Goal: Task Accomplishment & Management: Complete application form

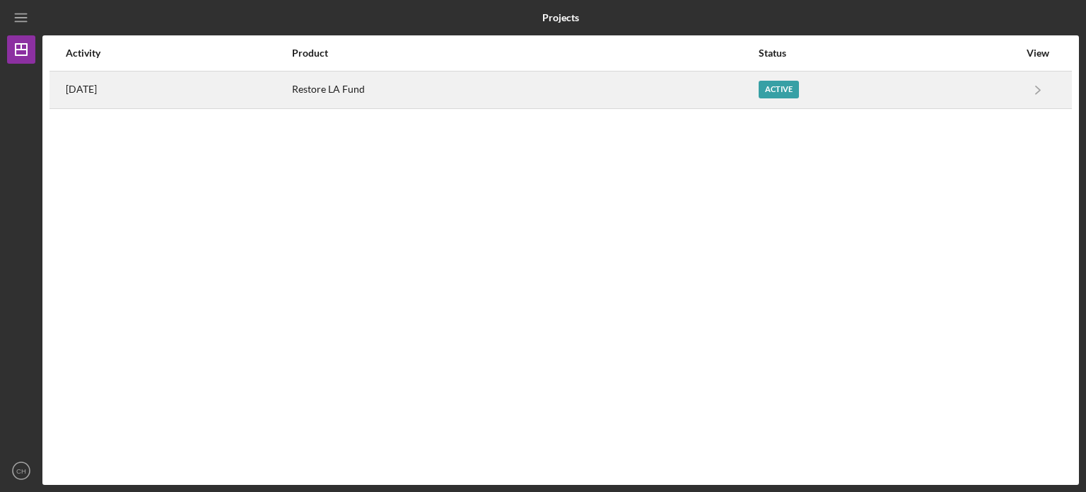
click at [625, 90] on div "Restore LA Fund" at bounding box center [524, 89] width 465 height 35
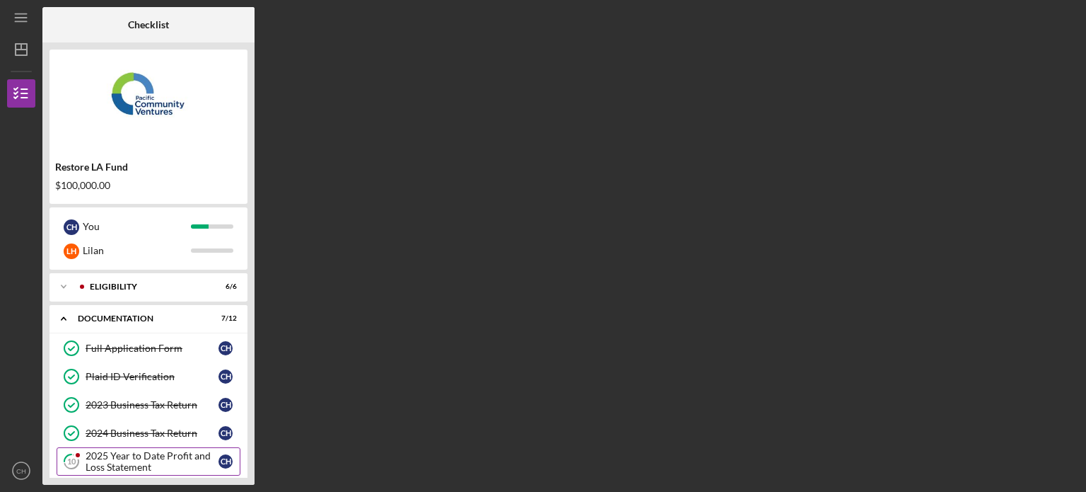
click at [156, 451] on div "2025 Year to Date Profit and Loss Statement" at bounding box center [152, 461] width 133 height 23
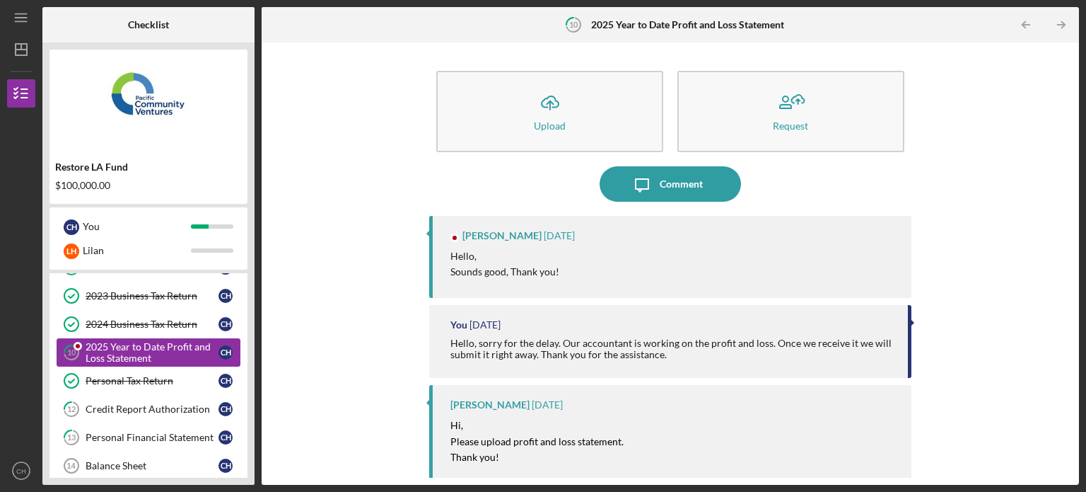
scroll to position [113, 0]
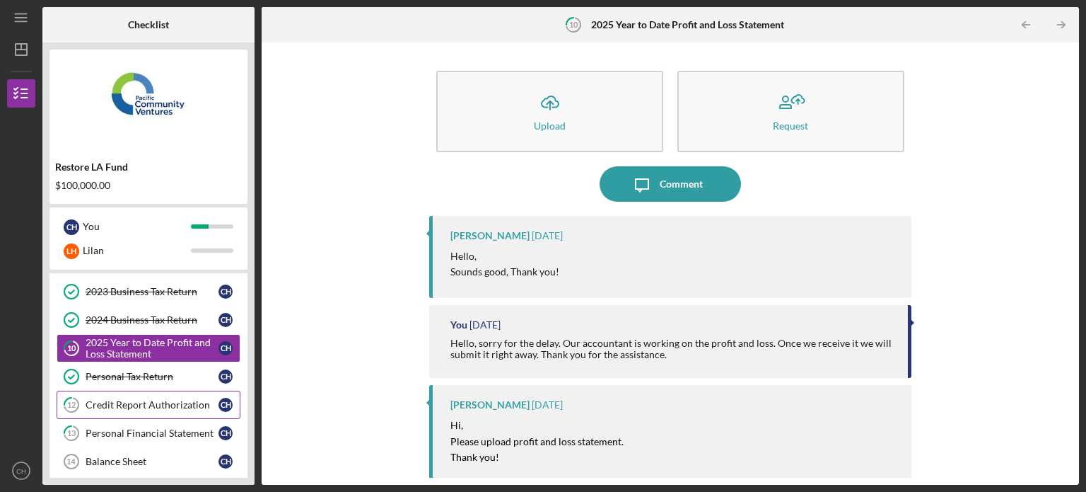
click at [184, 407] on div "Credit Report Authorization" at bounding box center [152, 404] width 133 height 11
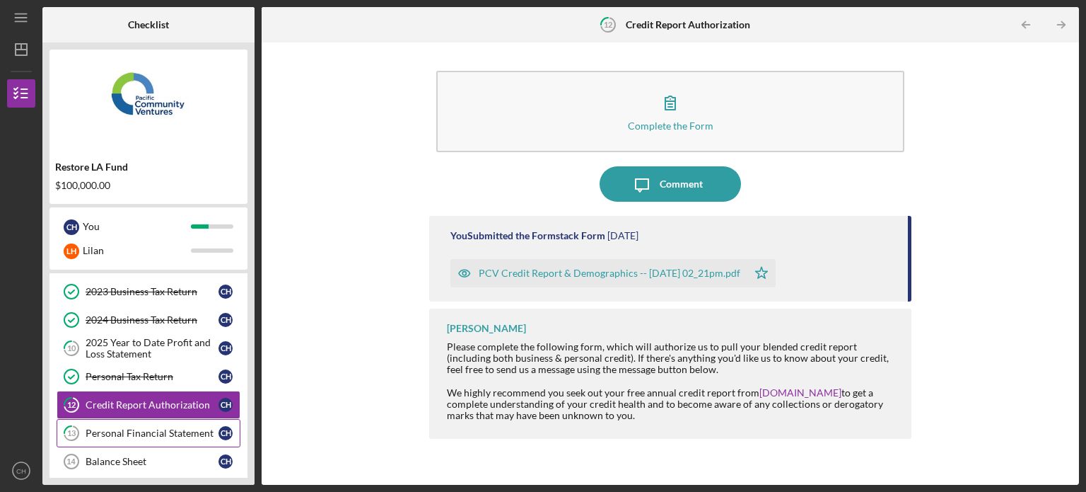
click at [171, 439] on link "13 Personal Financial Statement C H" at bounding box center [149, 433] width 184 height 28
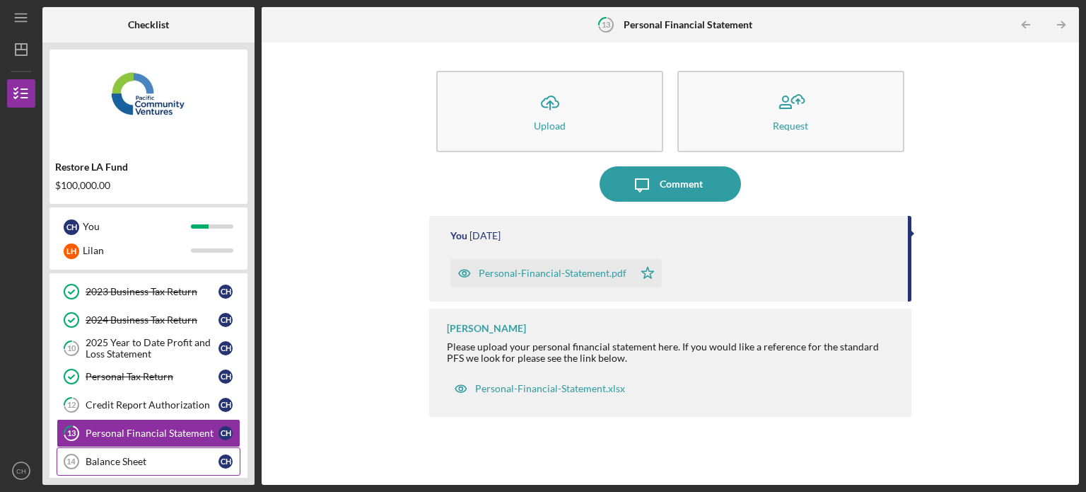
click at [166, 460] on div "Balance Sheet" at bounding box center [152, 461] width 133 height 11
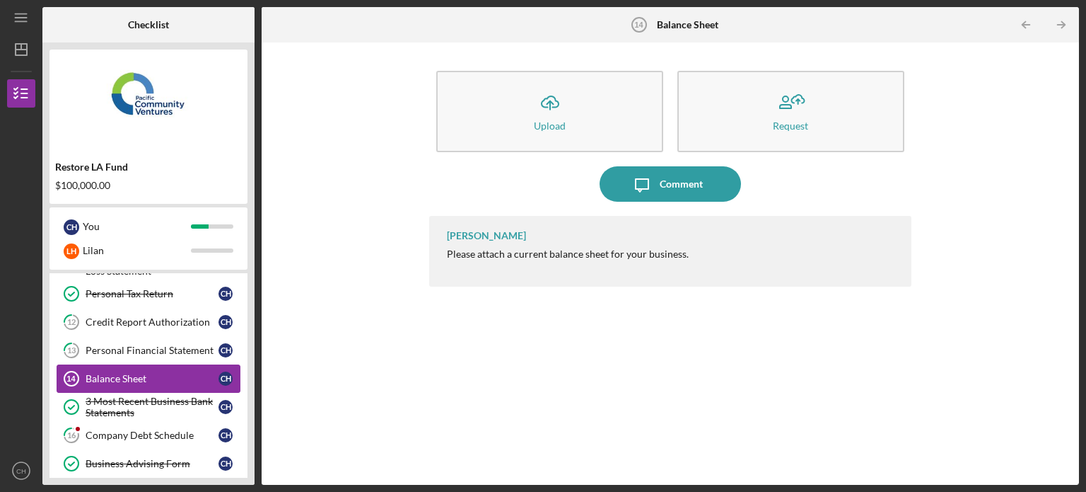
scroll to position [198, 0]
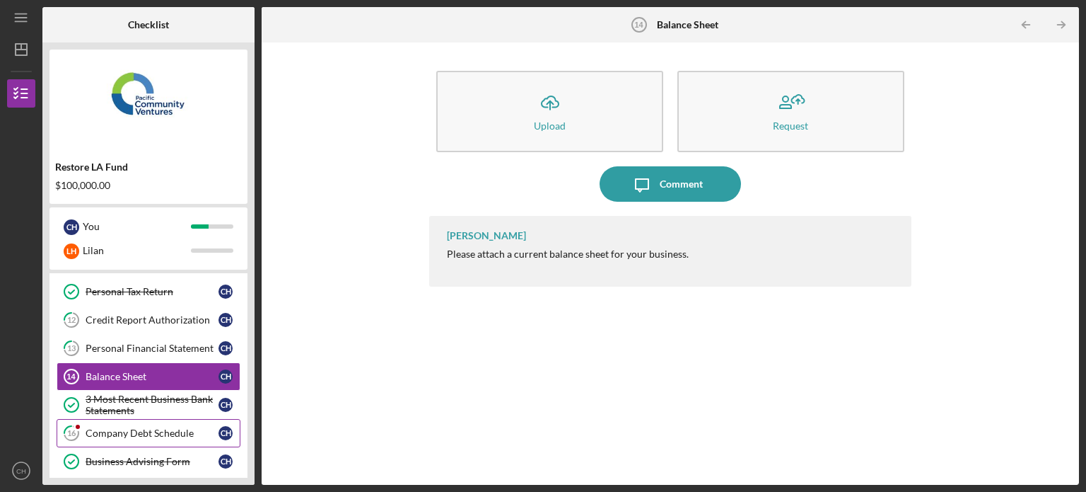
click at [174, 440] on link "16 Company Debt Schedule C H" at bounding box center [149, 433] width 184 height 28
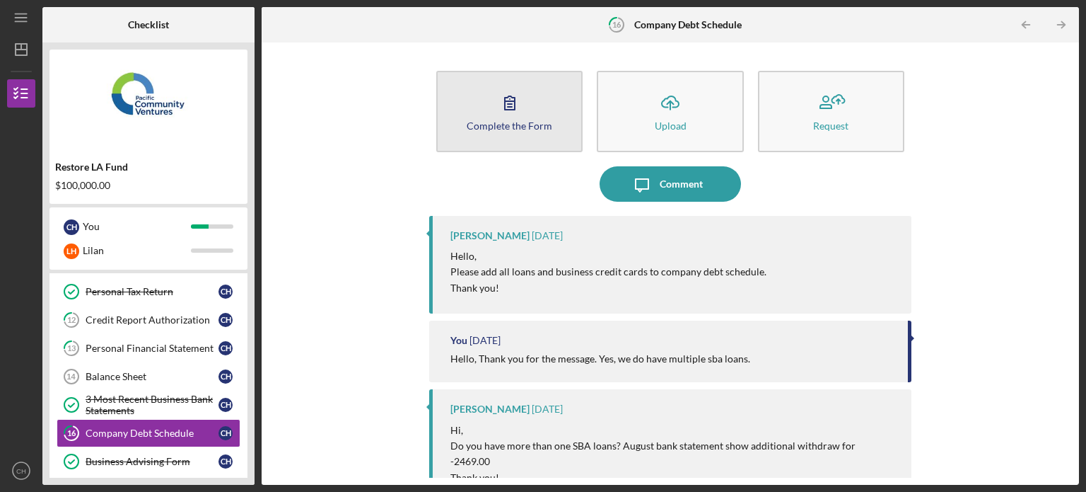
click at [524, 120] on div "Complete the Form" at bounding box center [510, 125] width 86 height 11
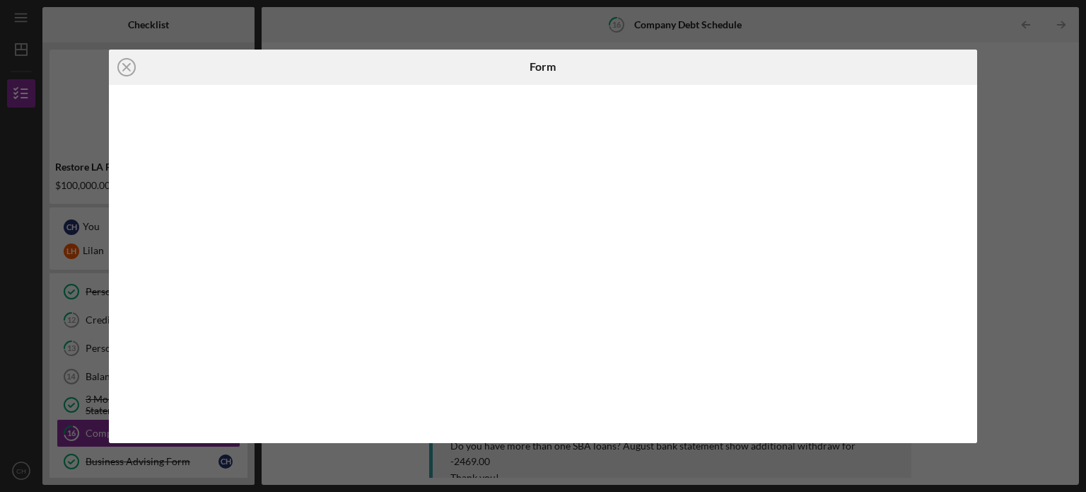
click at [586, 25] on div "Icon/Close Form" at bounding box center [543, 246] width 1086 height 492
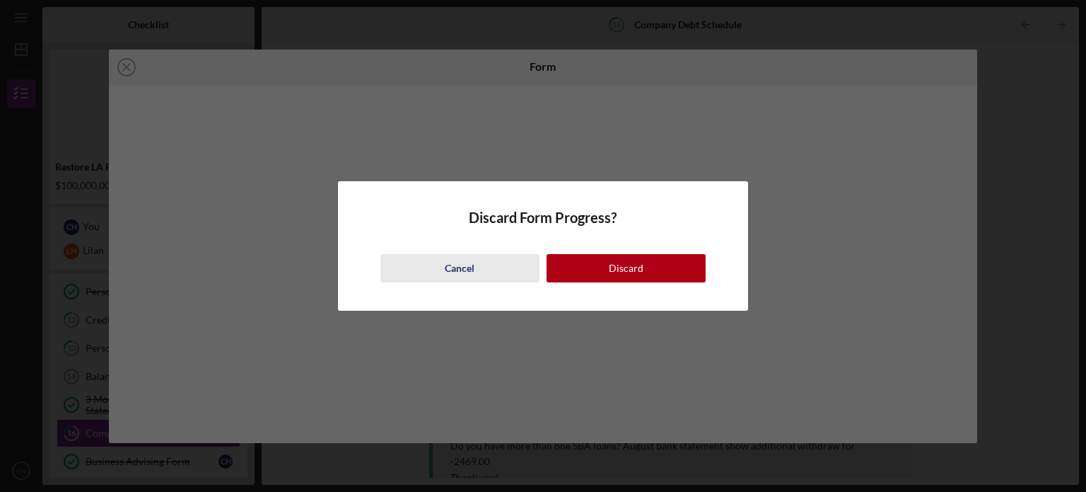
click at [458, 268] on div "Cancel" at bounding box center [460, 268] width 30 height 28
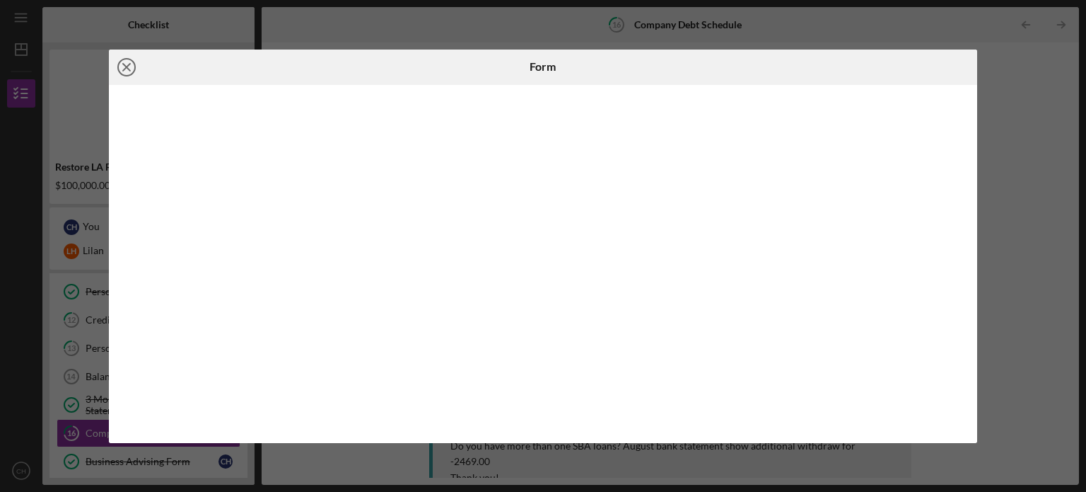
click at [127, 66] on line at bounding box center [126, 67] width 7 height 7
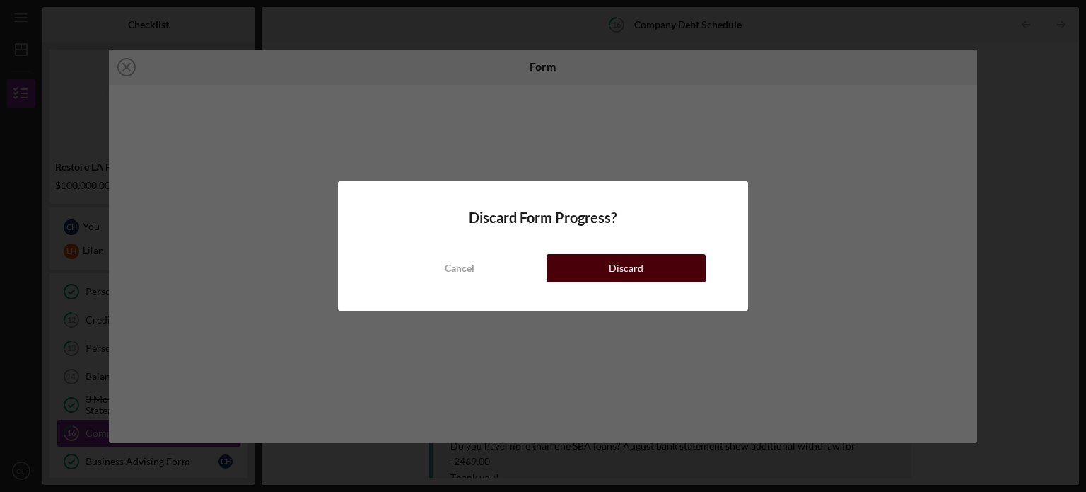
click at [595, 265] on button "Discard" at bounding box center [626, 268] width 159 height 28
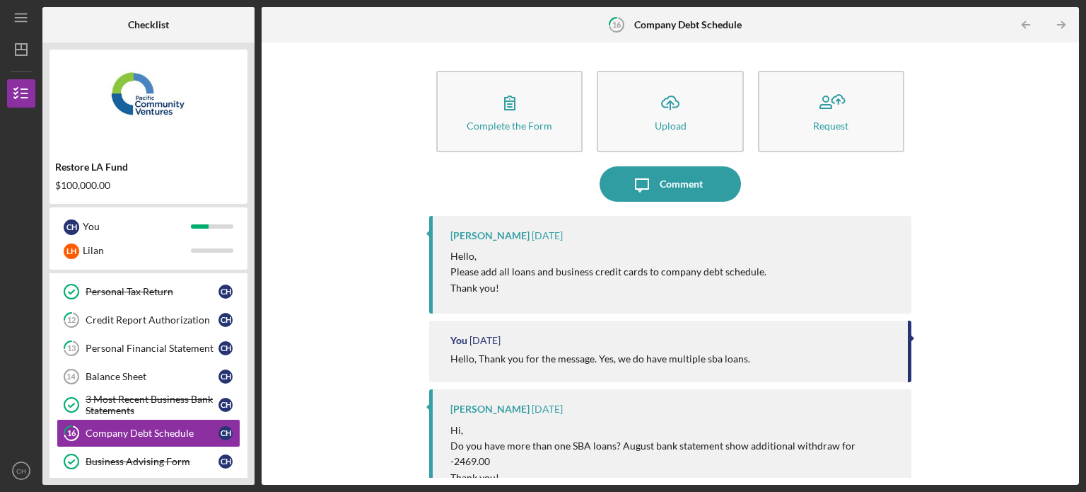
drag, startPoint x: 906, startPoint y: 344, endPoint x: 903, endPoint y: 376, distance: 31.3
click at [903, 376] on div "You [DATE] Hello, Thank you for the message. Yes, we do have multiple sba loans." at bounding box center [670, 351] width 482 height 62
click at [960, 289] on div "Complete the Form Form Icon/Upload Upload Request Icon/Message Comment [PERSON_…" at bounding box center [670, 264] width 803 height 428
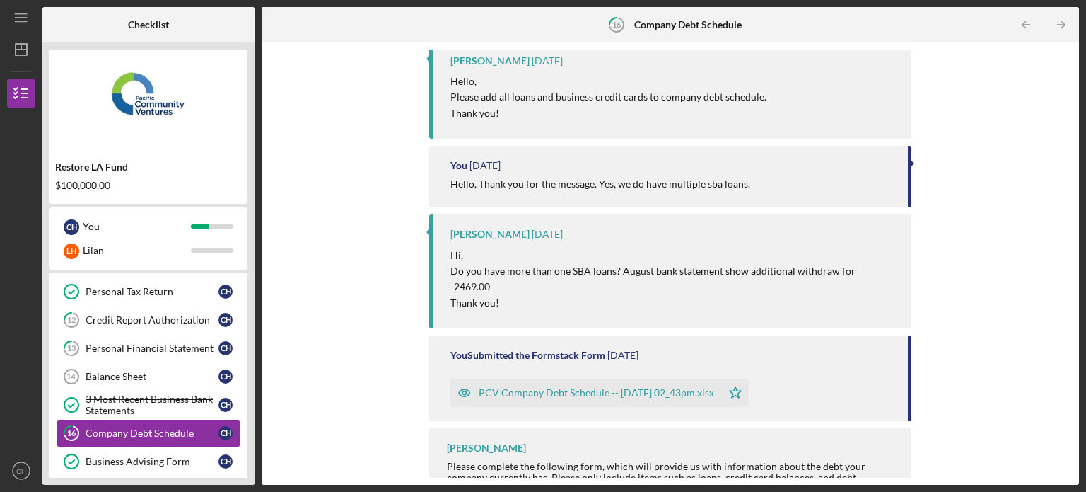
scroll to position [180, 0]
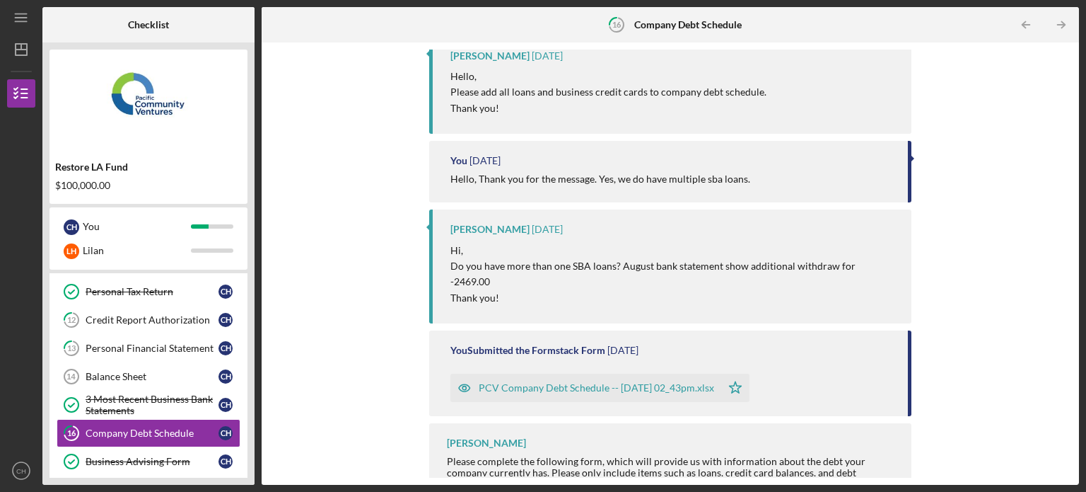
click at [607, 382] on div "PCV Company Debt Schedule -- [DATE] 02_43pm.xlsx" at bounding box center [597, 387] width 236 height 11
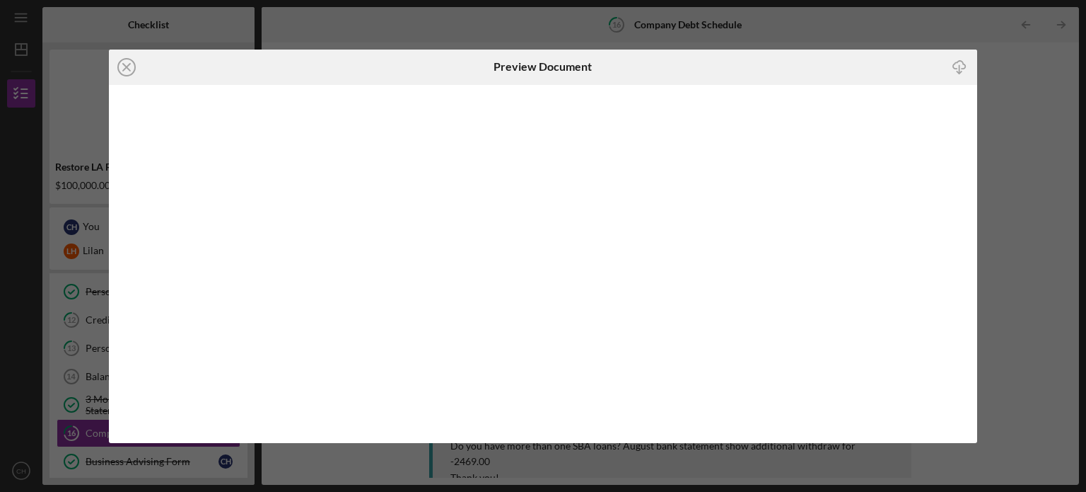
scroll to position [180, 0]
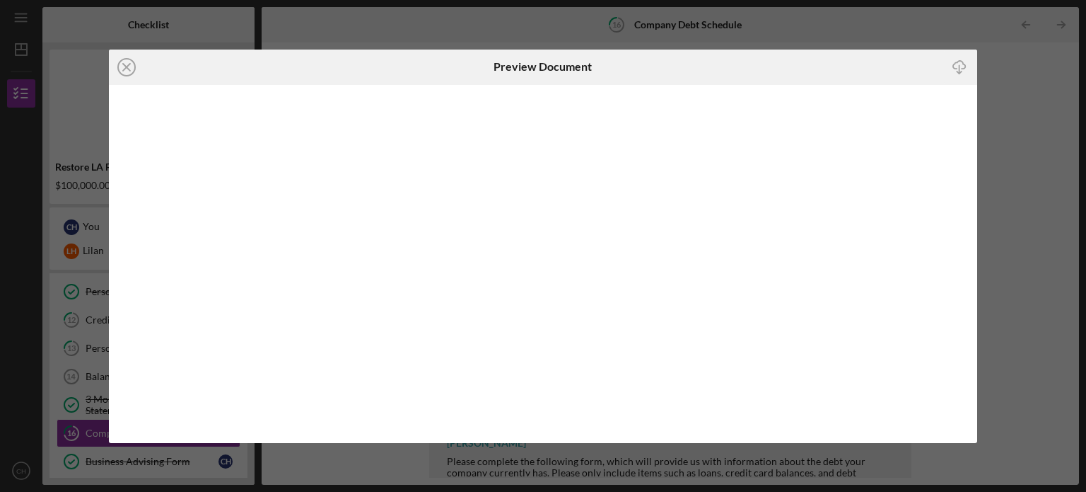
drag, startPoint x: 978, startPoint y: 169, endPoint x: 983, endPoint y: 101, distance: 68.1
click at [983, 101] on div "Icon/Close Preview Document Icon/Download" at bounding box center [543, 246] width 1086 height 492
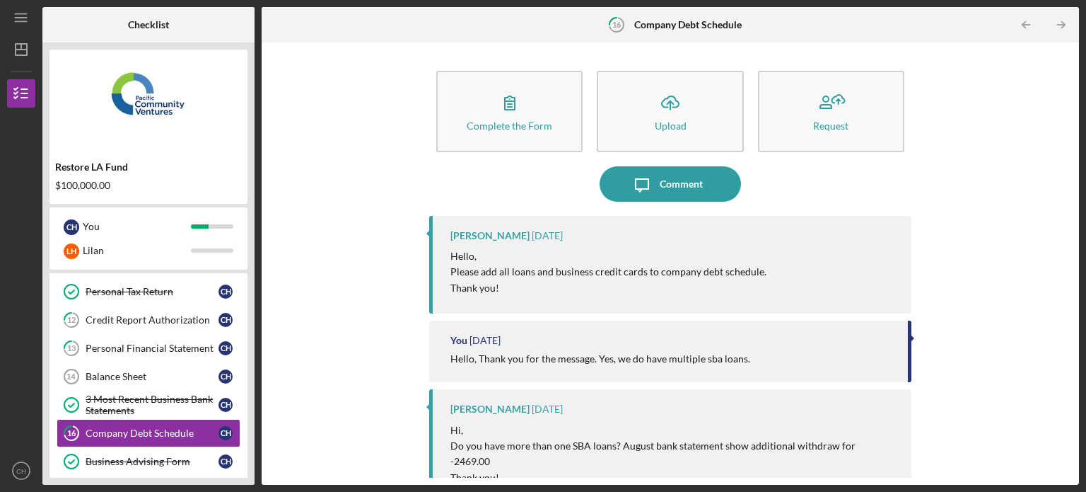
drag, startPoint x: 1086, startPoint y: 171, endPoint x: 1085, endPoint y: 186, distance: 14.9
click at [1085, 186] on div "Icon/Menu 16 Company Debt Schedule Checklist Restore LA Fund $100,000.00 C H Yo…" at bounding box center [543, 246] width 1086 height 492
drag, startPoint x: 1067, startPoint y: 191, endPoint x: 1065, endPoint y: 214, distance: 22.7
click at [1065, 214] on div "Complete the Form Form Icon/Upload Upload Request Icon/Message Comment [PERSON_…" at bounding box center [670, 264] width 803 height 428
click at [1045, 220] on div "Complete the Form Form Icon/Upload Upload Request Icon/Message Comment [PERSON_…" at bounding box center [670, 264] width 803 height 428
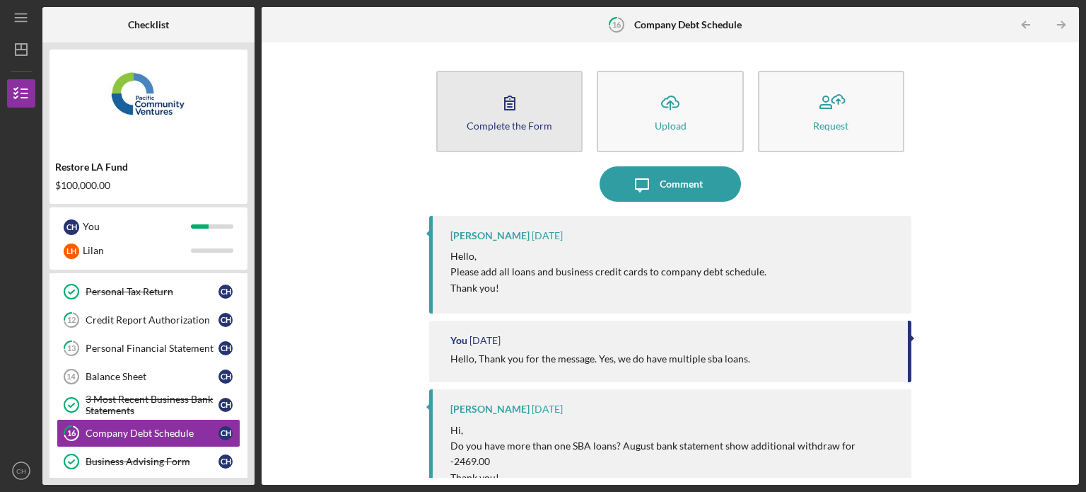
click at [509, 100] on icon "button" at bounding box center [509, 102] width 35 height 35
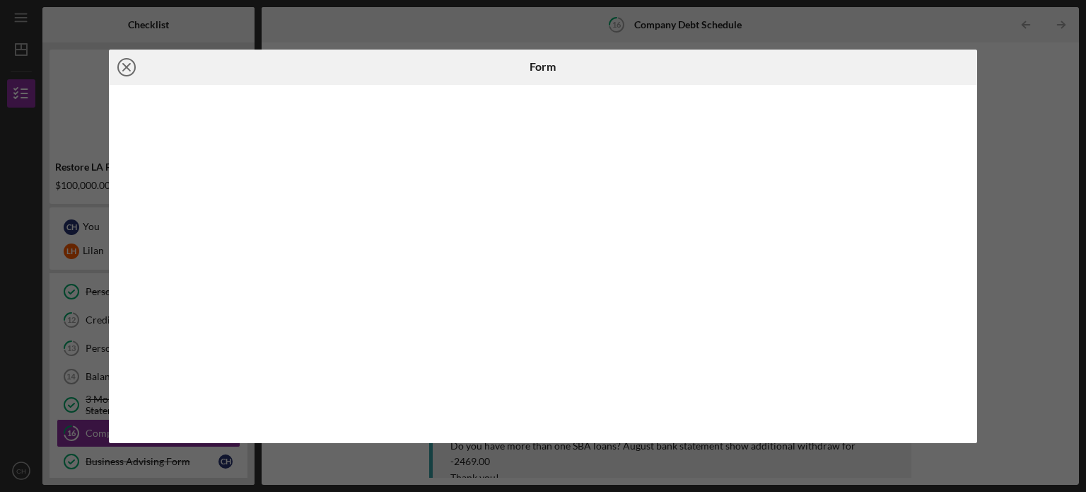
click at [130, 73] on icon "Icon/Close" at bounding box center [126, 67] width 35 height 35
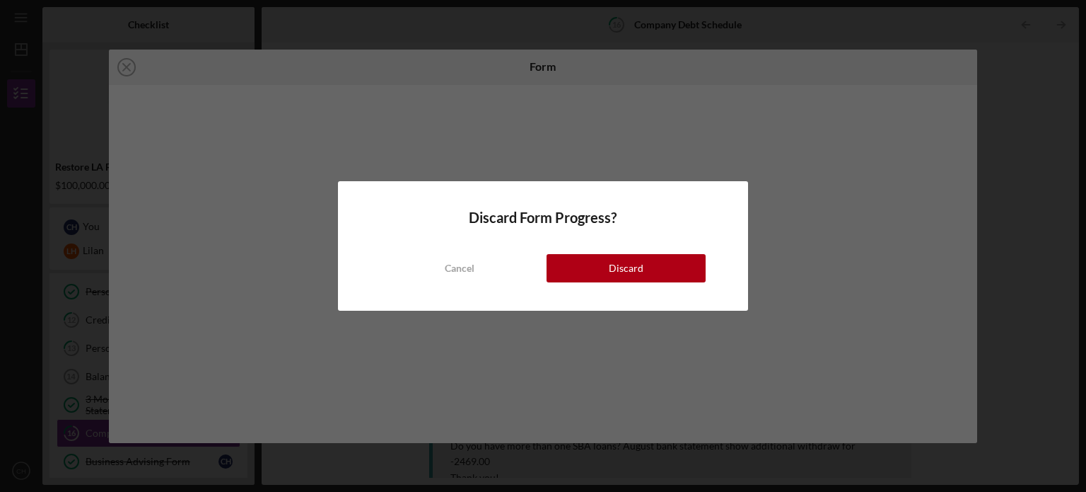
click at [640, 250] on div "Cancel Discard" at bounding box center [544, 254] width 326 height 57
click at [638, 260] on div "Discard" at bounding box center [626, 268] width 35 height 28
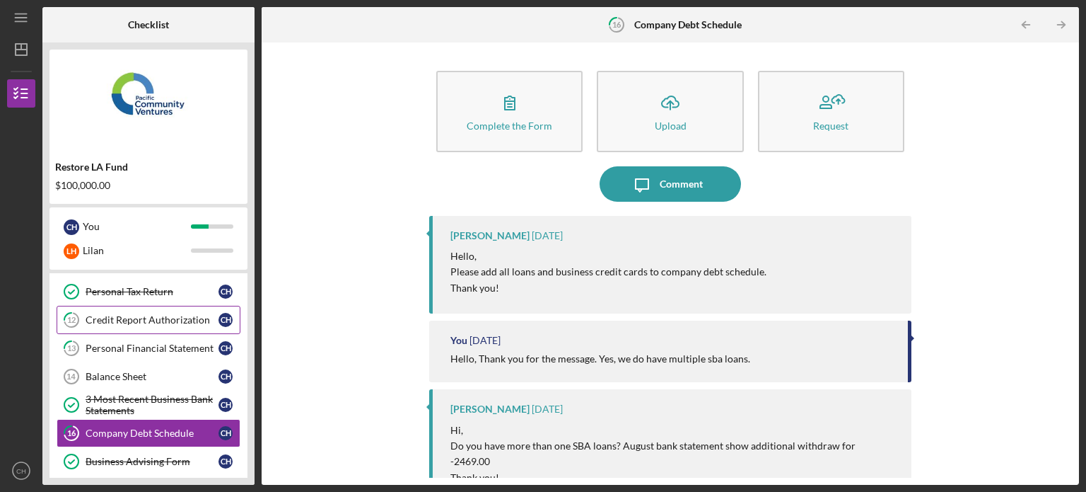
click at [139, 323] on div "Credit Report Authorization" at bounding box center [152, 319] width 133 height 11
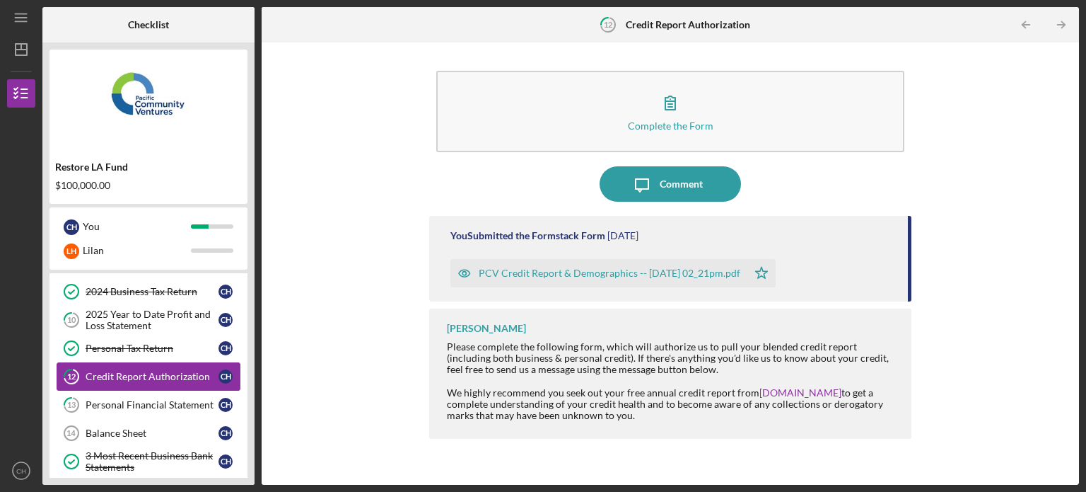
scroll to position [113, 0]
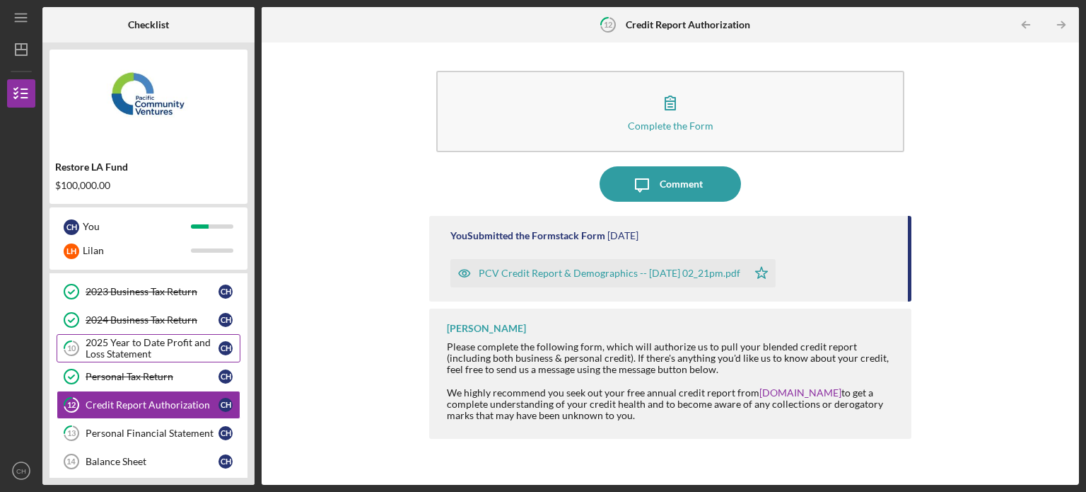
click at [158, 342] on div "2025 Year to Date Profit and Loss Statement" at bounding box center [152, 348] width 133 height 23
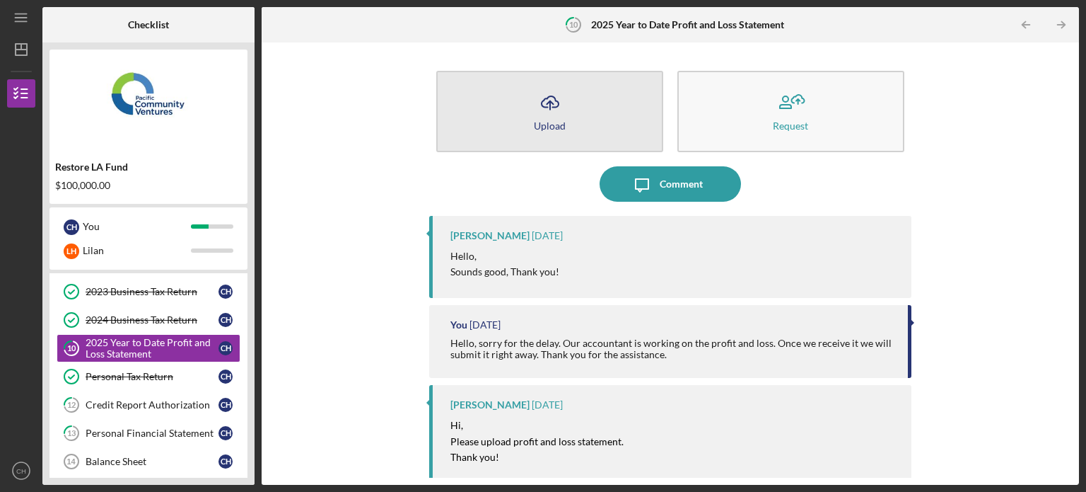
click at [599, 132] on button "Icon/Upload Upload" at bounding box center [549, 111] width 227 height 81
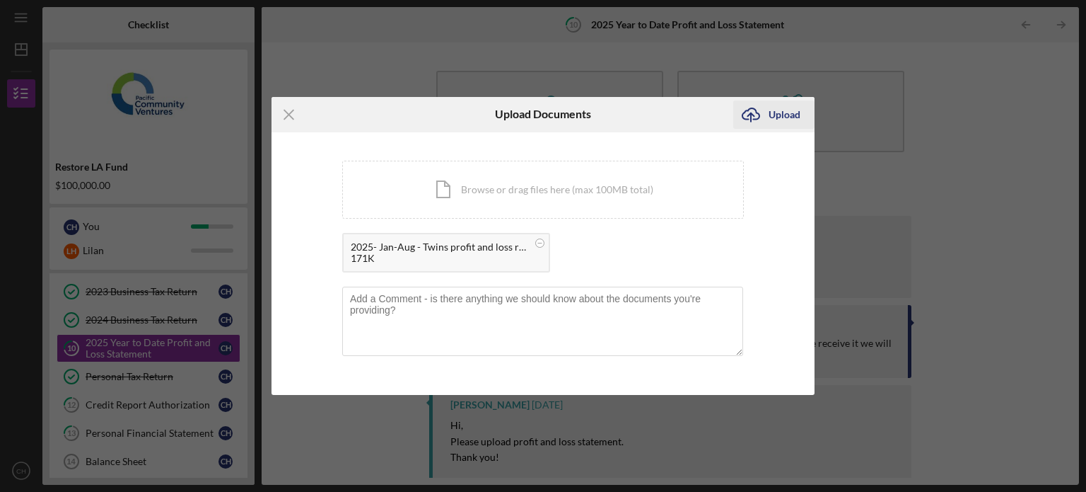
click at [783, 116] on div "Upload" at bounding box center [785, 114] width 32 height 28
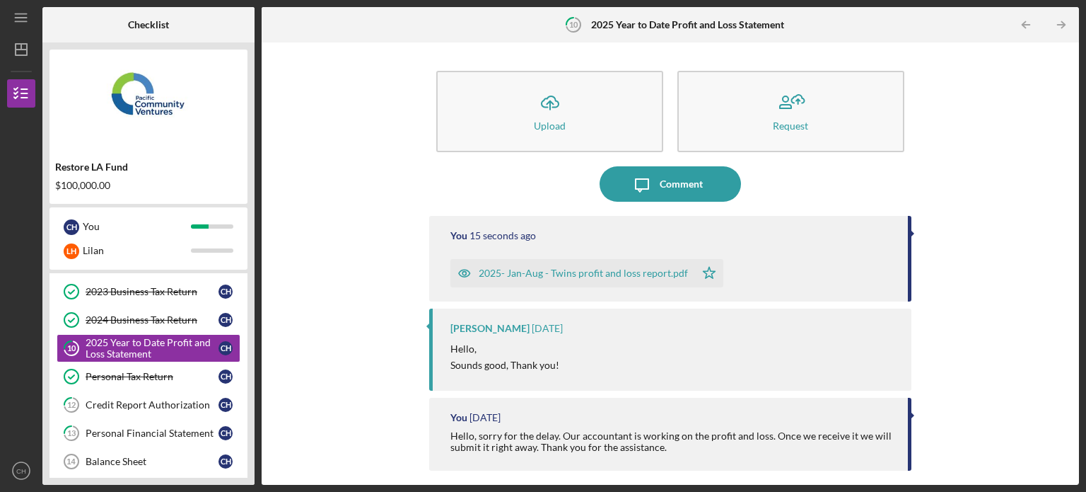
scroll to position [28, 0]
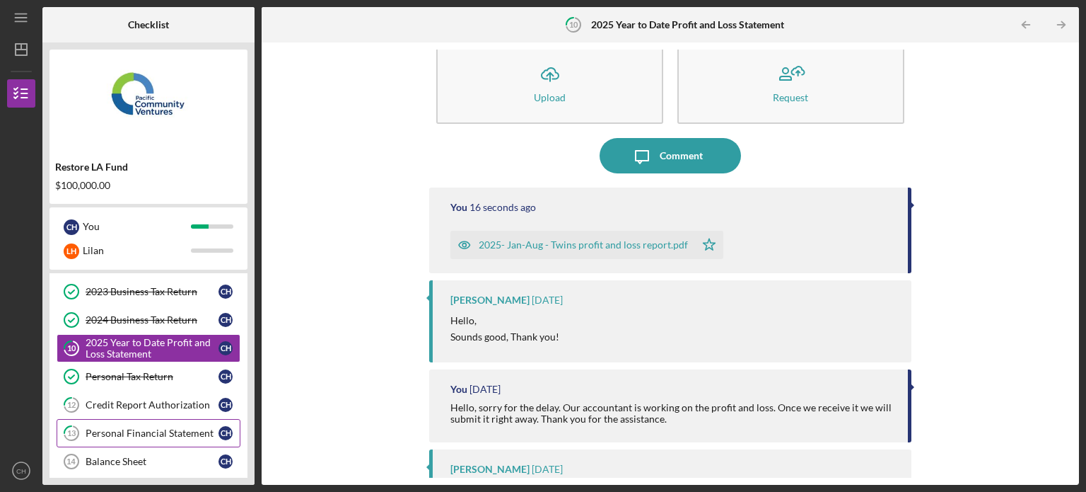
click at [178, 421] on link "13 Personal Financial Statement C H" at bounding box center [149, 433] width 184 height 28
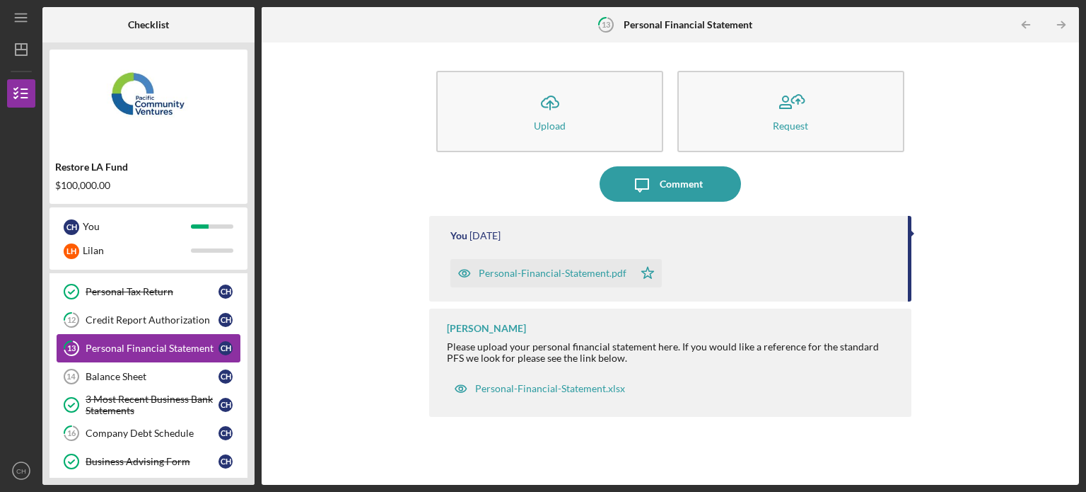
scroll to position [226, 0]
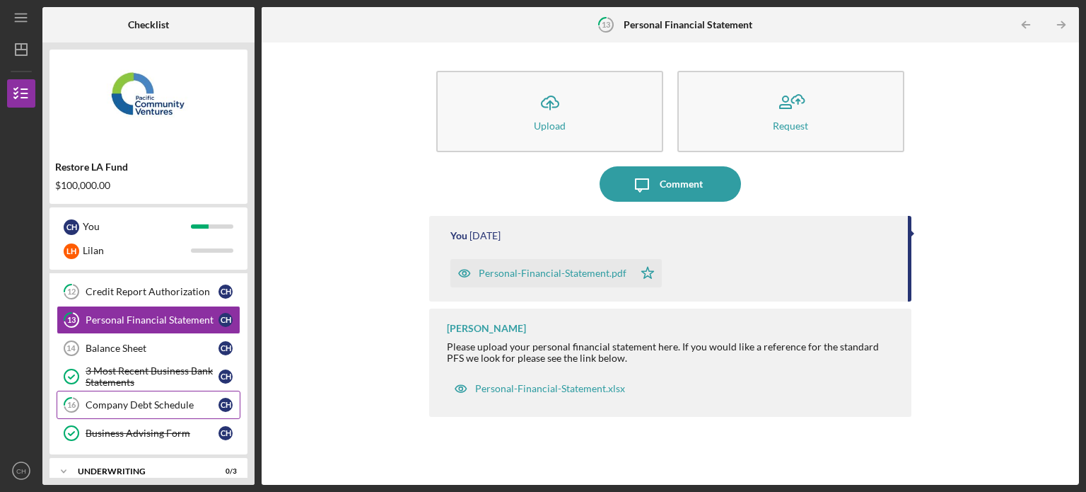
click at [185, 407] on link "16 Company Debt Schedule C H" at bounding box center [149, 404] width 184 height 28
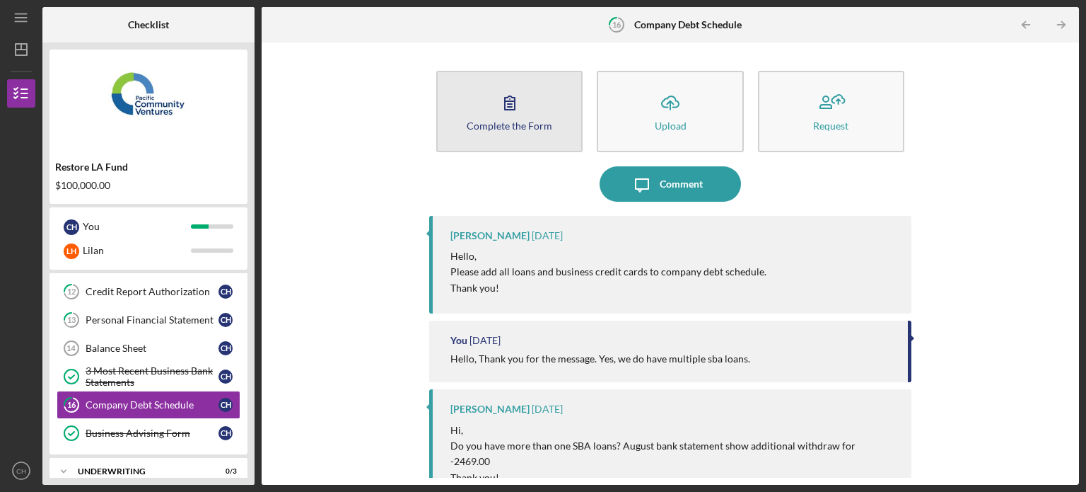
click at [521, 115] on icon "button" at bounding box center [509, 102] width 35 height 35
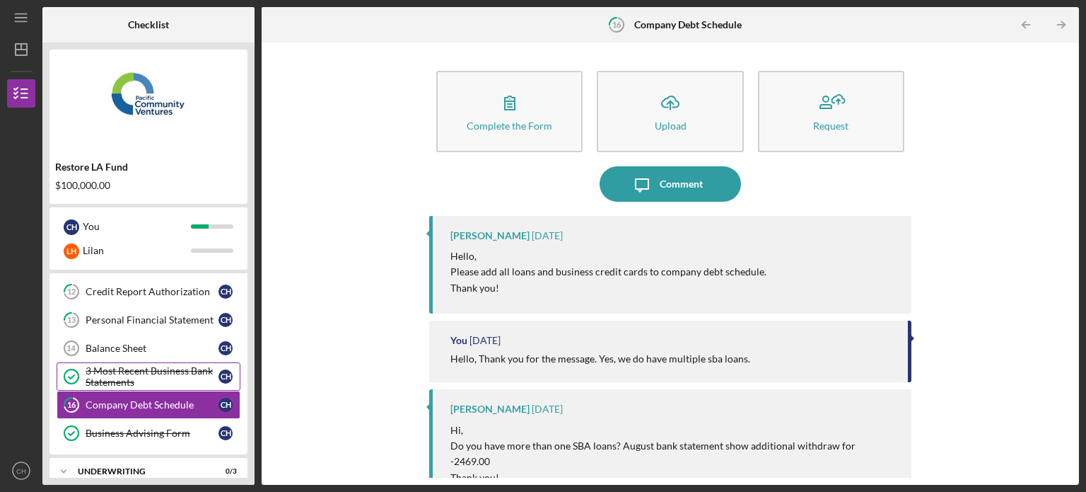
click at [175, 376] on div "3 Most Recent Business Bank Statements" at bounding box center [152, 376] width 133 height 23
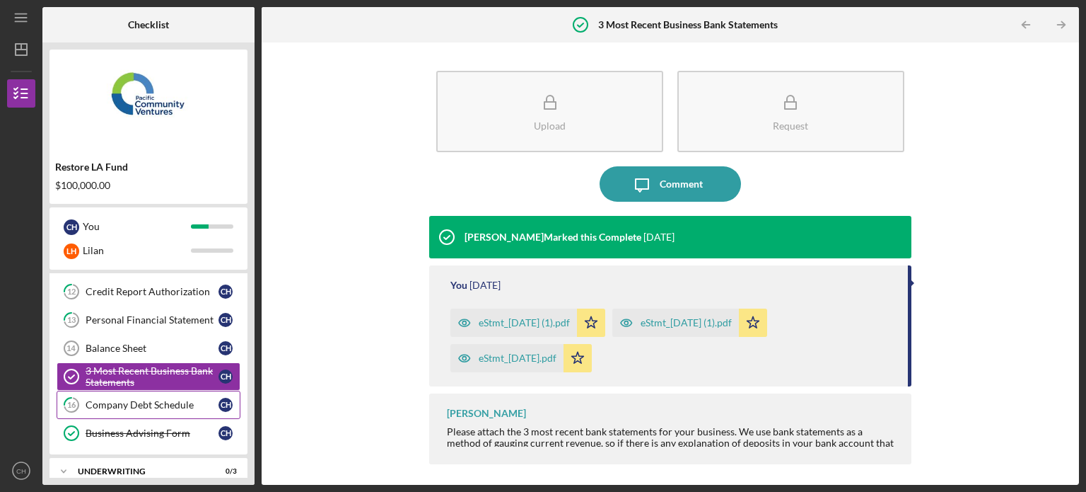
click at [191, 402] on div "Company Debt Schedule" at bounding box center [152, 404] width 133 height 11
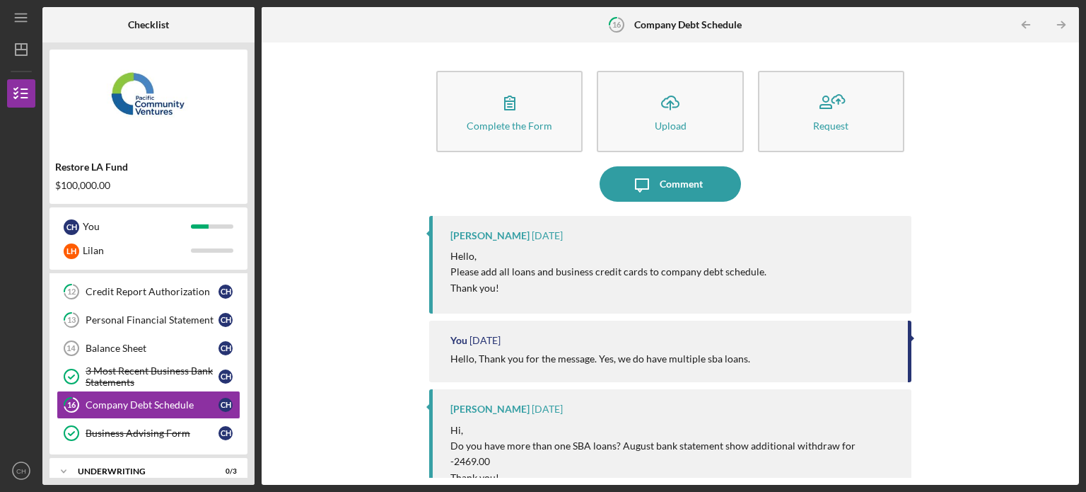
drag, startPoint x: 1075, startPoint y: 177, endPoint x: 1067, endPoint y: 236, distance: 60.0
click at [1067, 236] on div "Complete the Form Form Icon/Upload Upload Request Icon/Message Comment [PERSON_…" at bounding box center [671, 263] width 818 height 442
click at [1038, 237] on div "Complete the Form Form Icon/Upload Upload Request Icon/Message Comment [PERSON_…" at bounding box center [670, 264] width 803 height 428
drag, startPoint x: 1072, startPoint y: 195, endPoint x: 1067, endPoint y: 217, distance: 23.3
click at [1067, 217] on div "Complete the Form Form Icon/Upload Upload Request Icon/Message Comment [PERSON_…" at bounding box center [671, 263] width 818 height 442
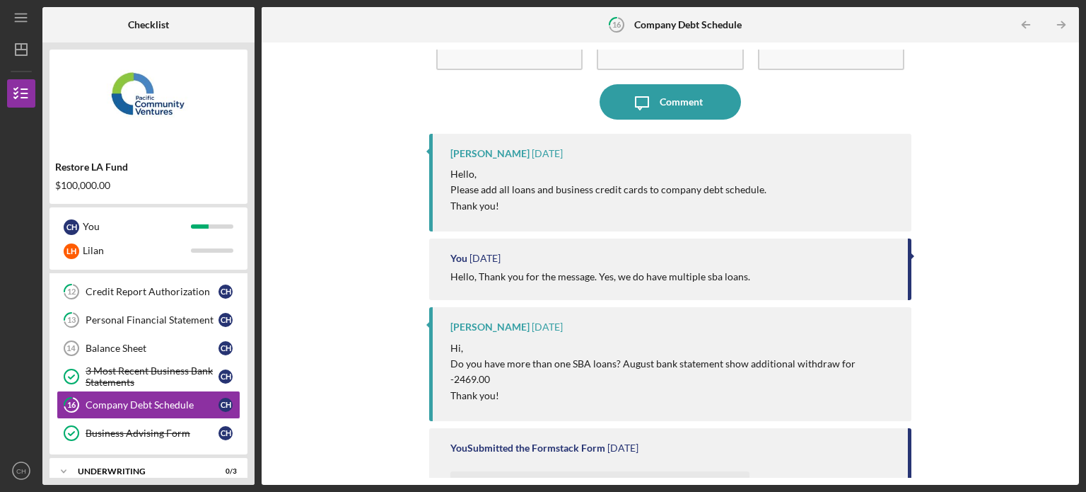
scroll to position [91, 0]
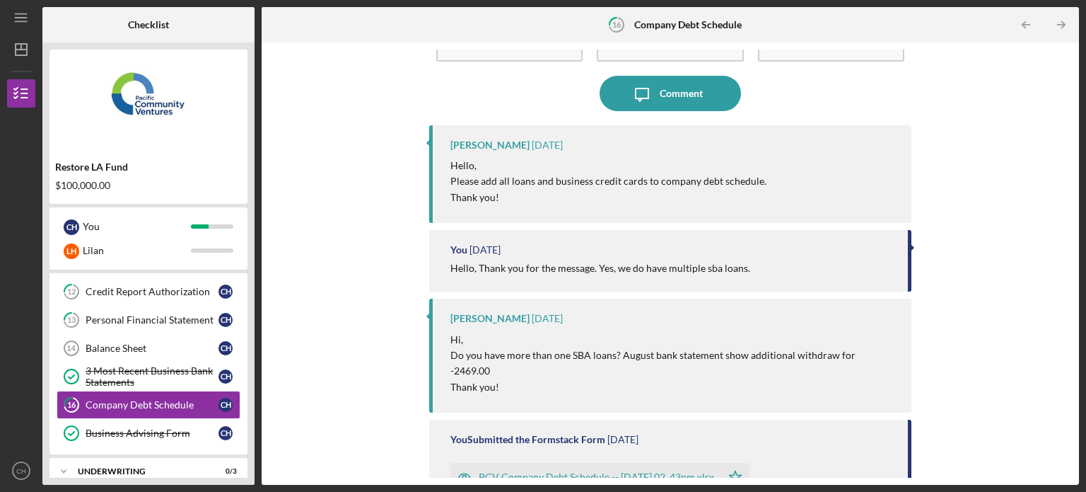
drag, startPoint x: 1067, startPoint y: 320, endPoint x: 1057, endPoint y: 374, distance: 55.5
click at [1057, 374] on div "Complete the Form Form Icon/Upload Upload Request Icon/Message Comment [PERSON_…" at bounding box center [670, 264] width 803 height 428
click at [1044, 314] on div "Complete the Form Form Icon/Upload Upload Request Icon/Message Comment [PERSON_…" at bounding box center [670, 264] width 803 height 428
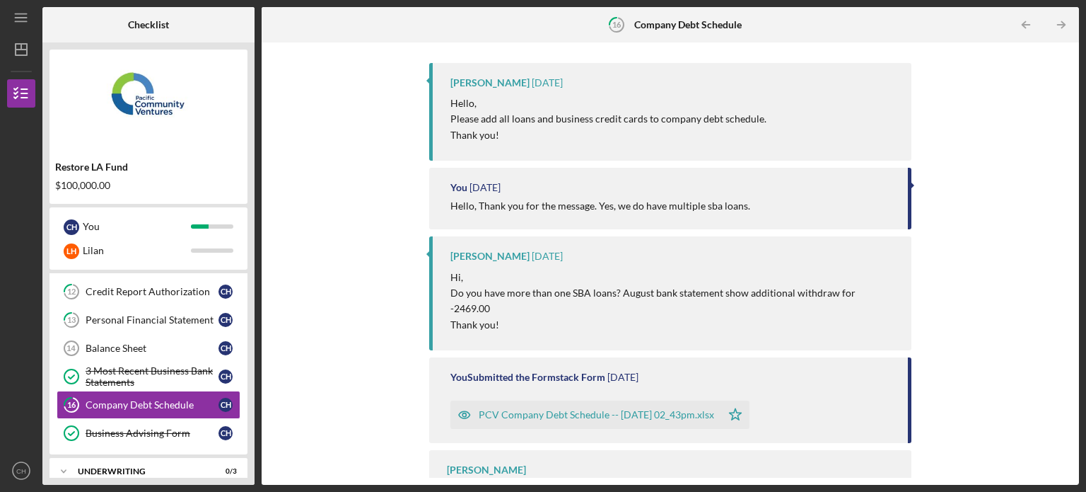
scroll to position [0, 0]
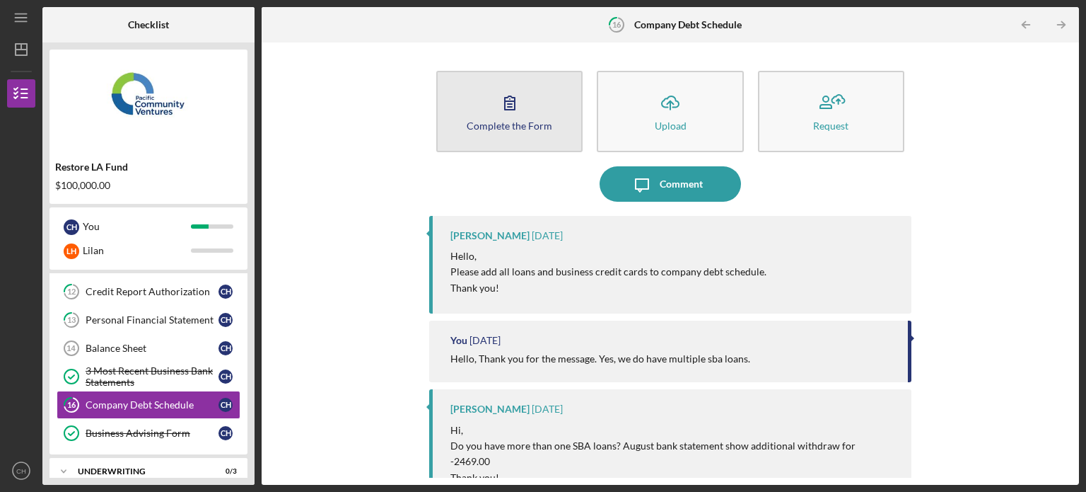
click at [555, 144] on button "Complete the Form Form" at bounding box center [509, 111] width 146 height 81
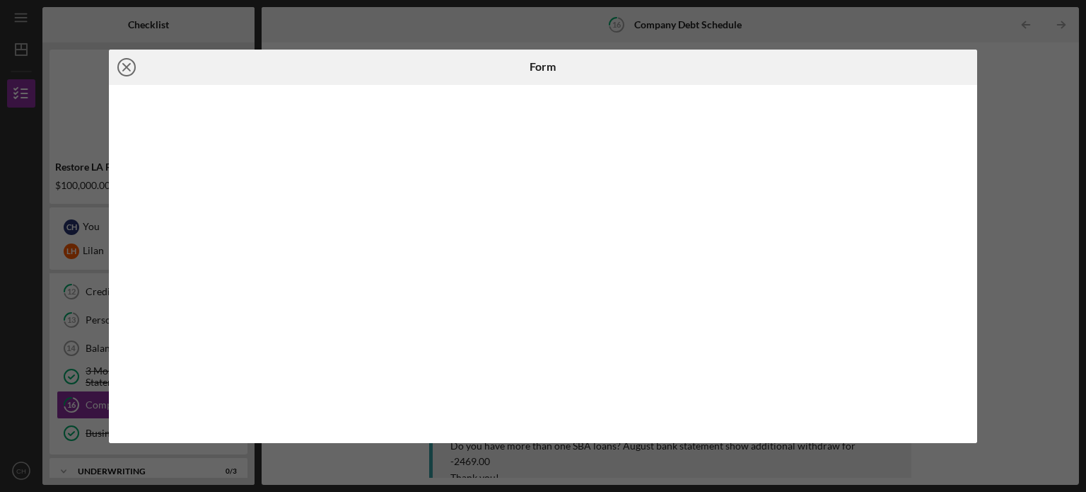
click at [134, 56] on icon "Icon/Close" at bounding box center [126, 67] width 35 height 35
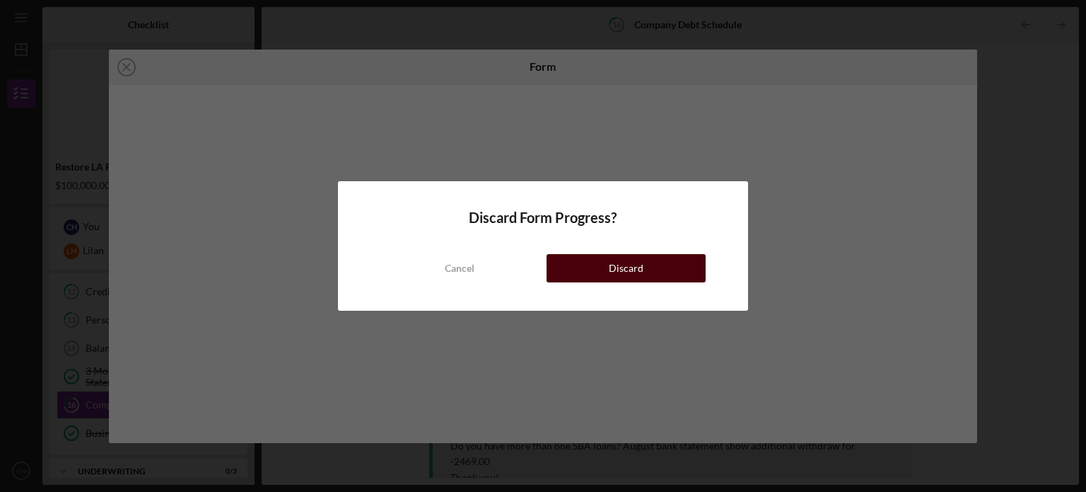
click at [608, 271] on button "Discard" at bounding box center [626, 268] width 159 height 28
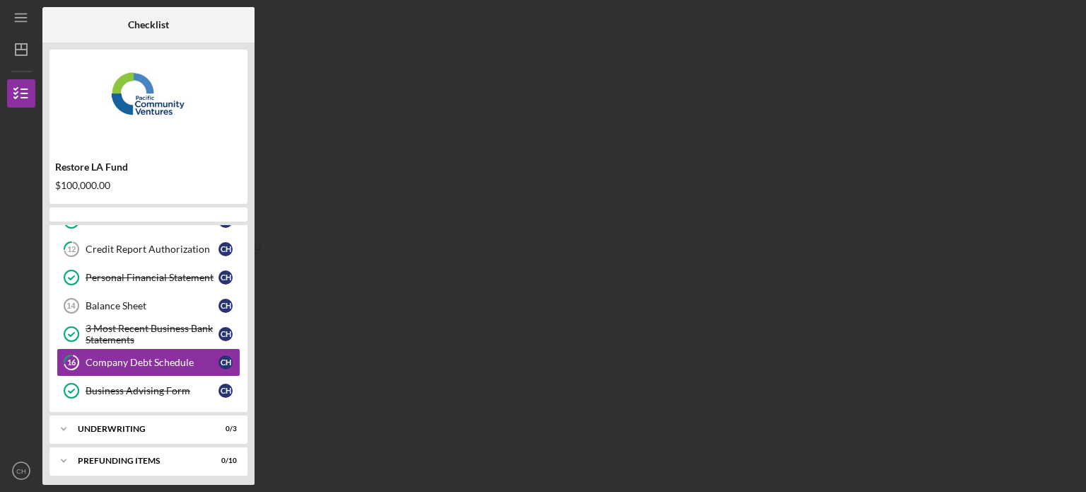
scroll to position [222, 0]
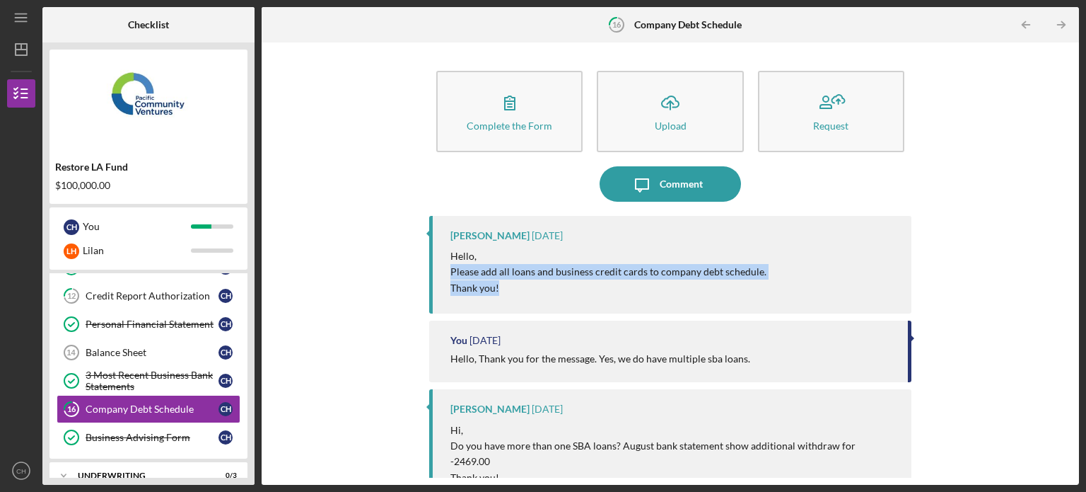
drag, startPoint x: 1067, startPoint y: 250, endPoint x: 1064, endPoint y: 290, distance: 40.4
click at [1064, 290] on div "Complete the Form Form Icon/Upload Upload Request Icon/Message Comment [PERSON_…" at bounding box center [670, 264] width 803 height 428
click at [1050, 260] on div "Complete the Form Form Icon/Upload Upload Request Icon/Message Comment [PERSON_…" at bounding box center [670, 264] width 803 height 428
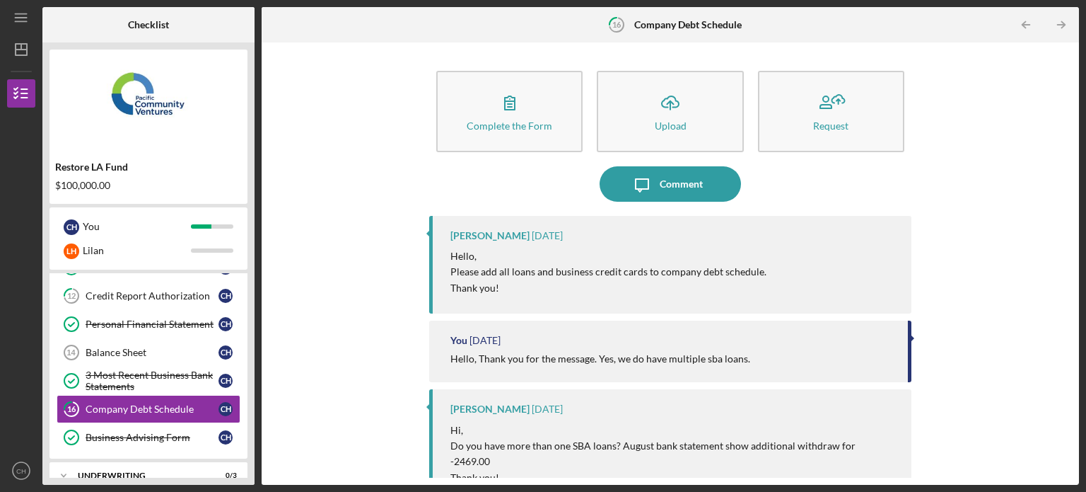
drag, startPoint x: 1072, startPoint y: 233, endPoint x: 1069, endPoint y: 282, distance: 49.6
click at [1069, 282] on div "Complete the Form Form Icon/Upload Upload Request Icon/Message Comment [PERSON_…" at bounding box center [671, 263] width 818 height 442
click at [1031, 282] on div "Complete the Form Form Icon/Upload Upload Request Icon/Message Comment [PERSON_…" at bounding box center [670, 264] width 803 height 428
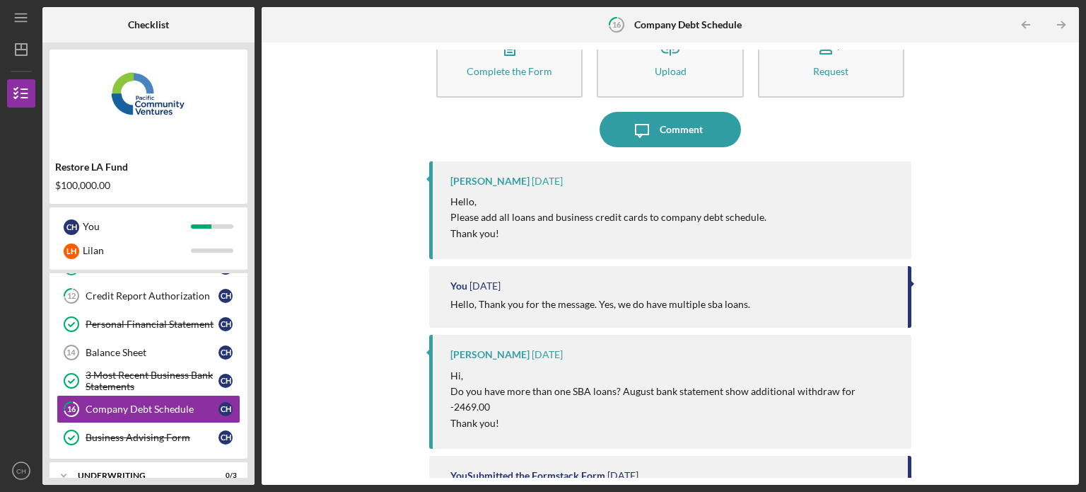
scroll to position [180, 0]
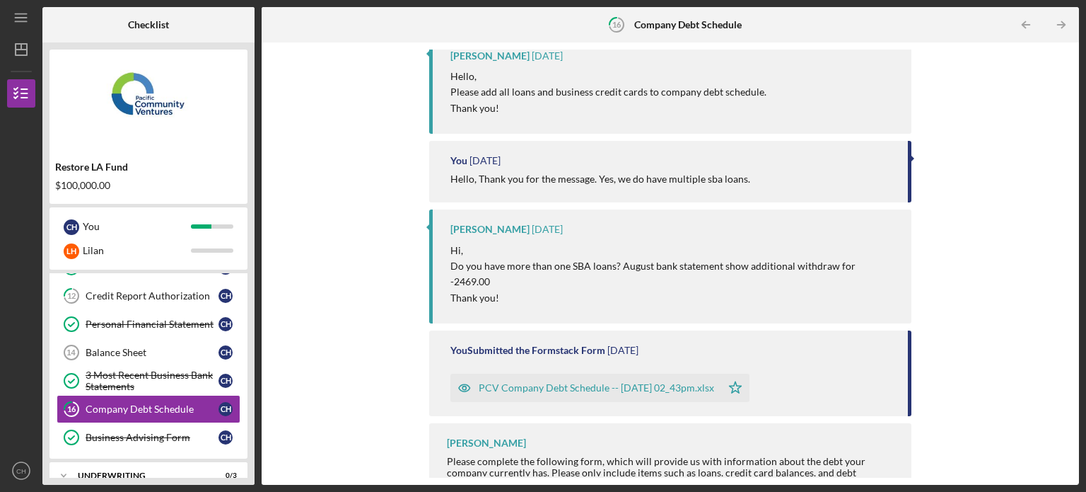
click at [704, 382] on div "PCV Company Debt Schedule -- [DATE] 02_43pm.xlsx" at bounding box center [597, 387] width 236 height 11
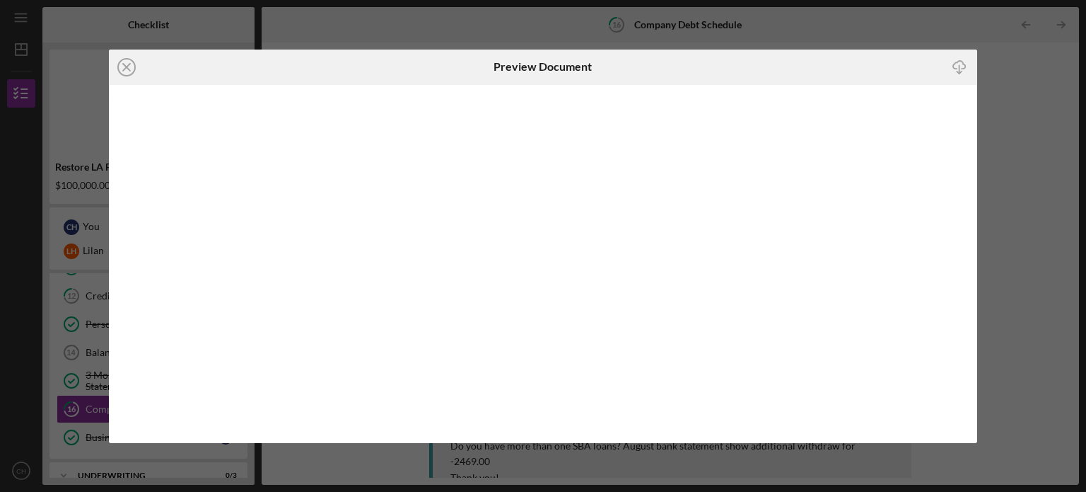
scroll to position [180, 0]
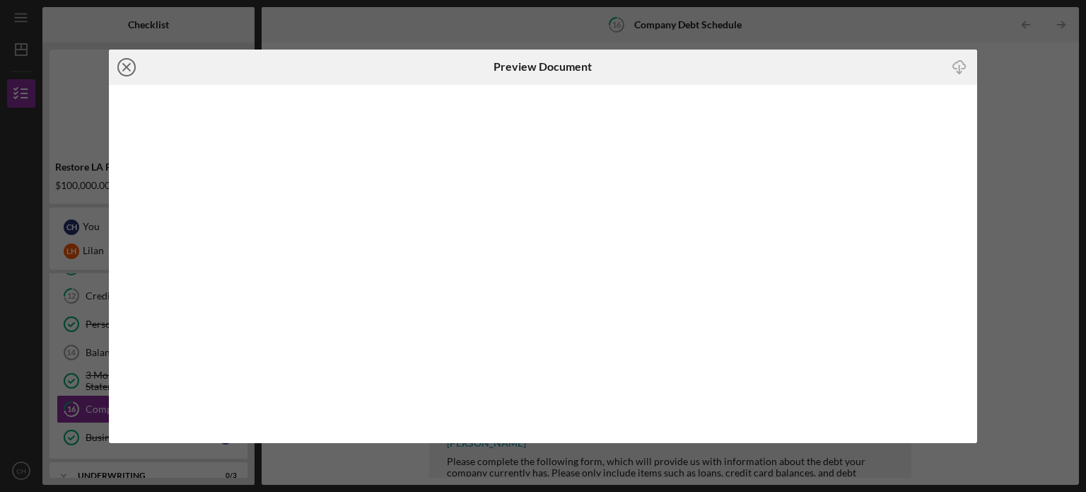
click at [129, 58] on icon "Icon/Close" at bounding box center [126, 67] width 35 height 35
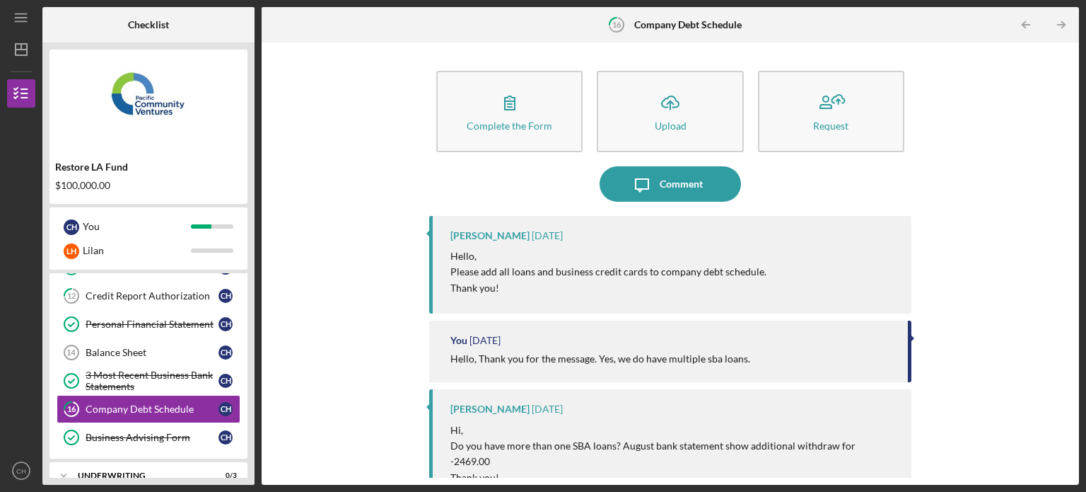
click at [687, 262] on p "Hello," at bounding box center [609, 256] width 316 height 16
click at [127, 378] on div "3 Most Recent Business Bank Statements" at bounding box center [152, 380] width 133 height 23
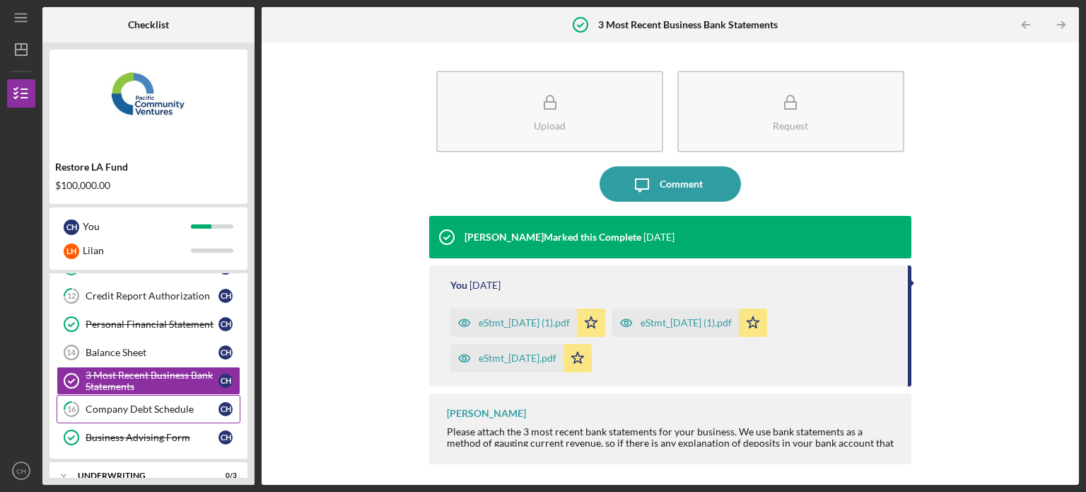
click at [146, 403] on div "Company Debt Schedule" at bounding box center [152, 408] width 133 height 11
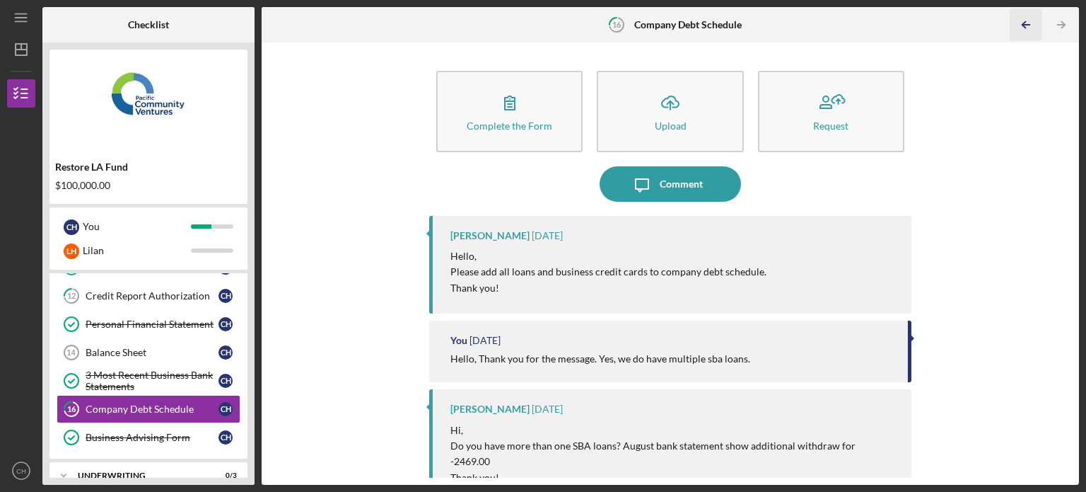
click at [1016, 30] on icon "Icon/Table Pagination Arrow" at bounding box center [1026, 25] width 32 height 32
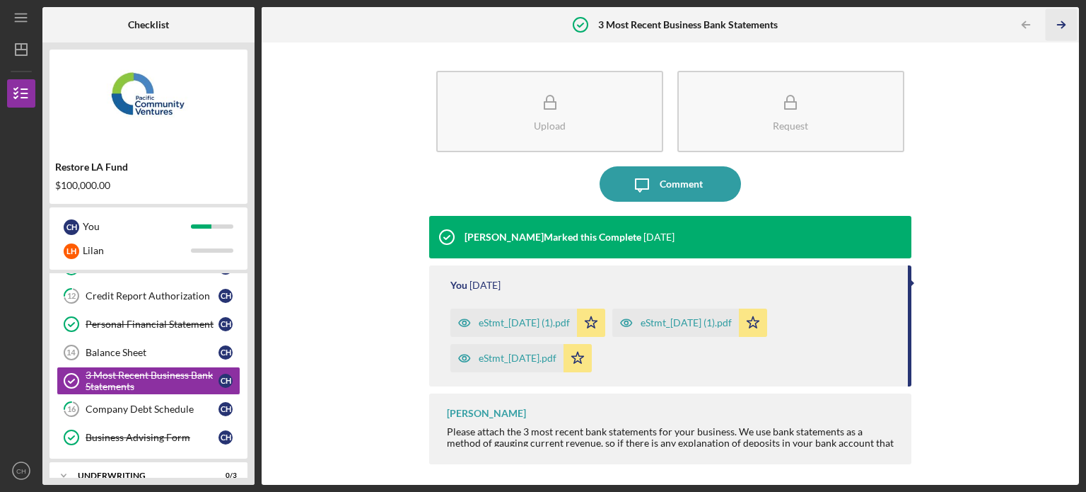
click at [1058, 21] on icon "Icon/Table Pagination Arrow" at bounding box center [1061, 25] width 32 height 32
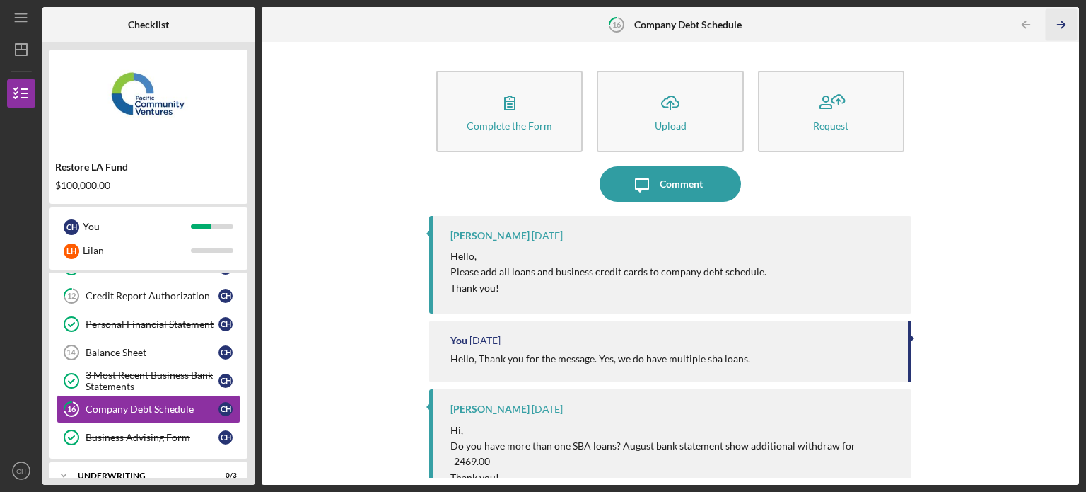
click at [1058, 21] on icon "Icon/Table Pagination Arrow" at bounding box center [1061, 25] width 32 height 32
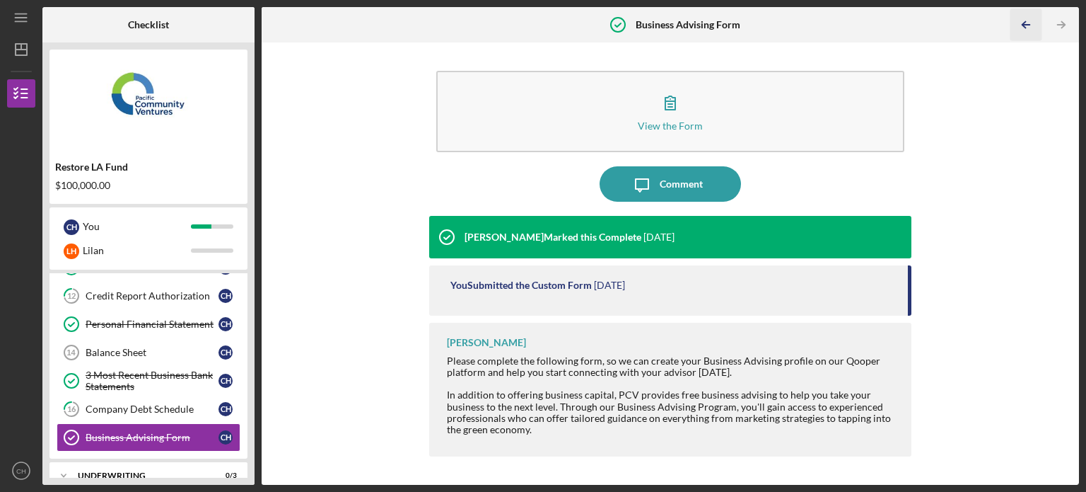
click at [1024, 25] on icon "Icon/Table Pagination Arrow" at bounding box center [1026, 25] width 32 height 32
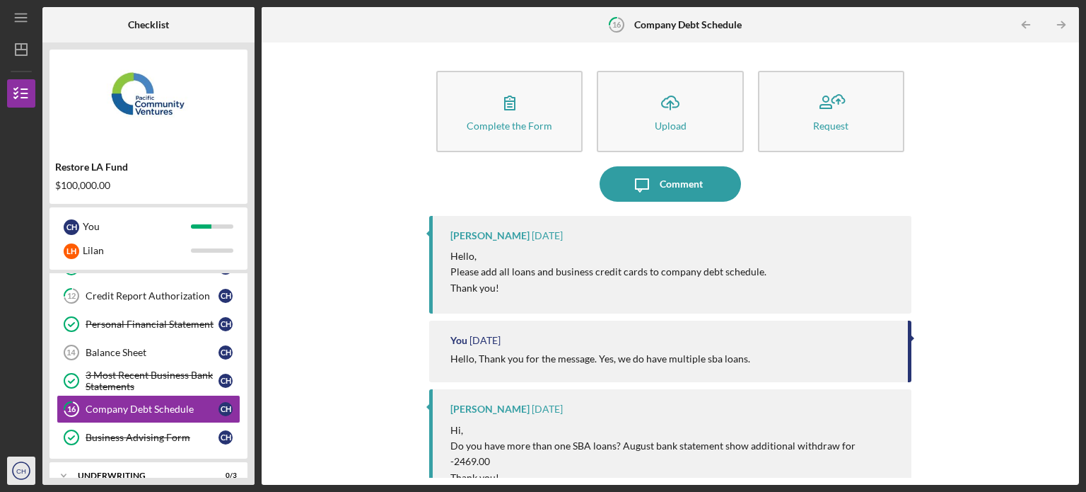
click at [16, 458] on icon "CH" at bounding box center [21, 470] width 28 height 35
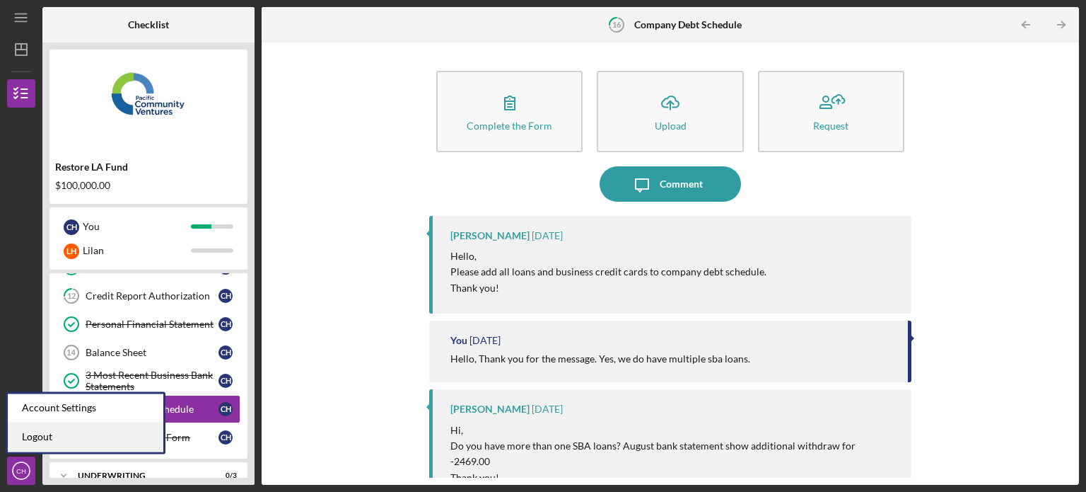
click at [66, 438] on link "Logout" at bounding box center [86, 436] width 156 height 29
